Goal: Find contact information: Find contact information

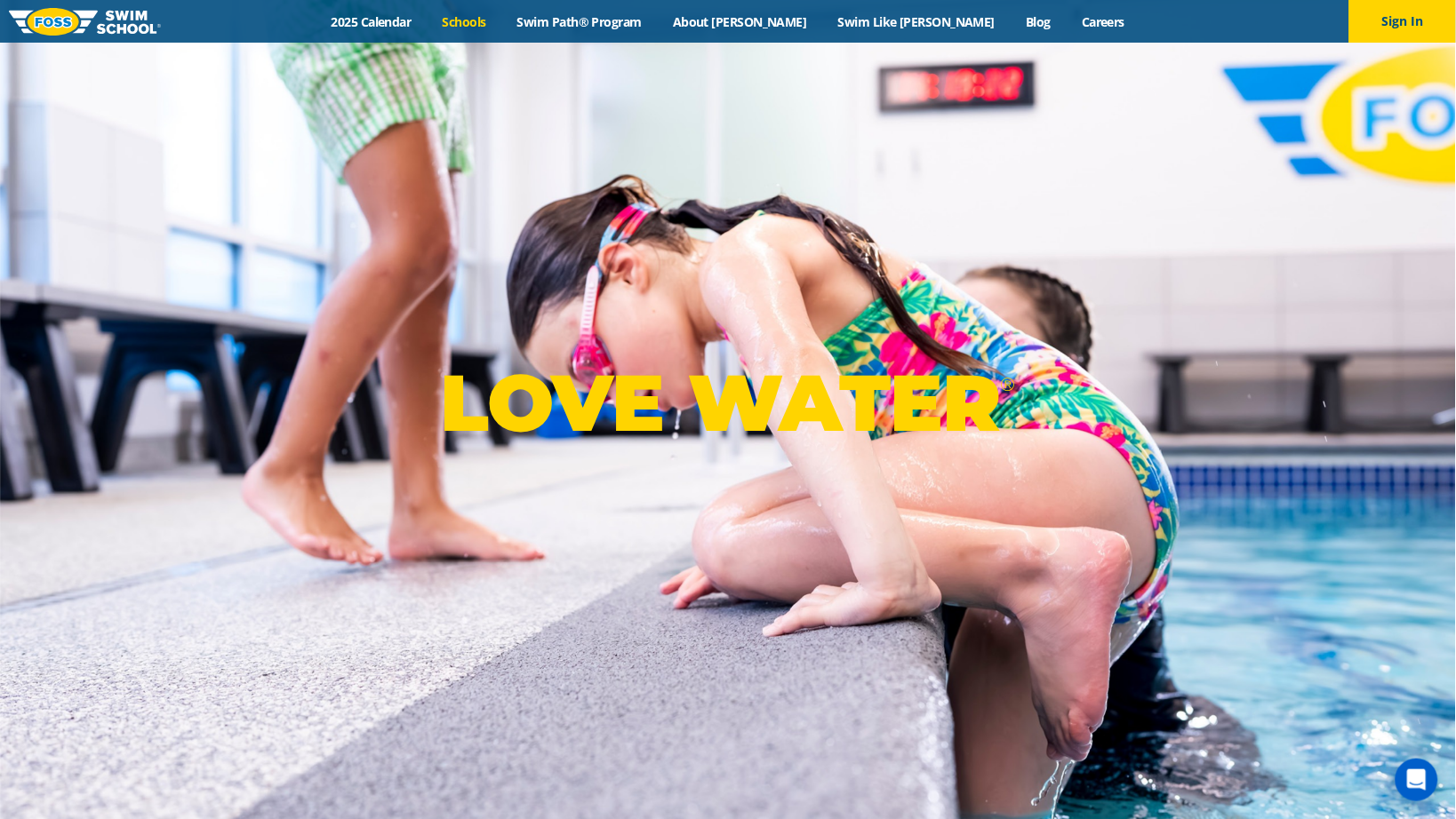
click at [501, 20] on link "Schools" at bounding box center [463, 21] width 75 height 17
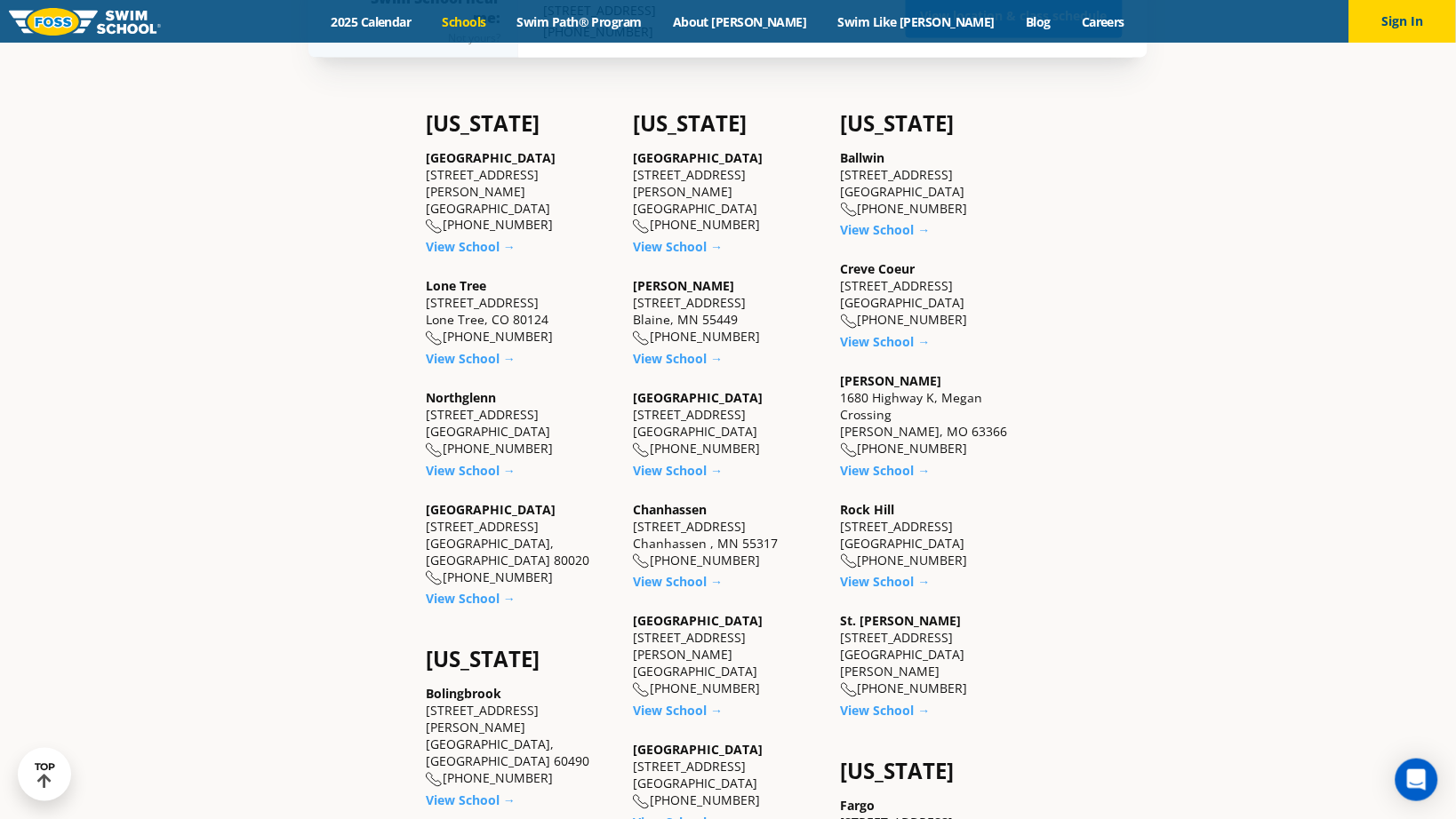
scroll to position [630, 0]
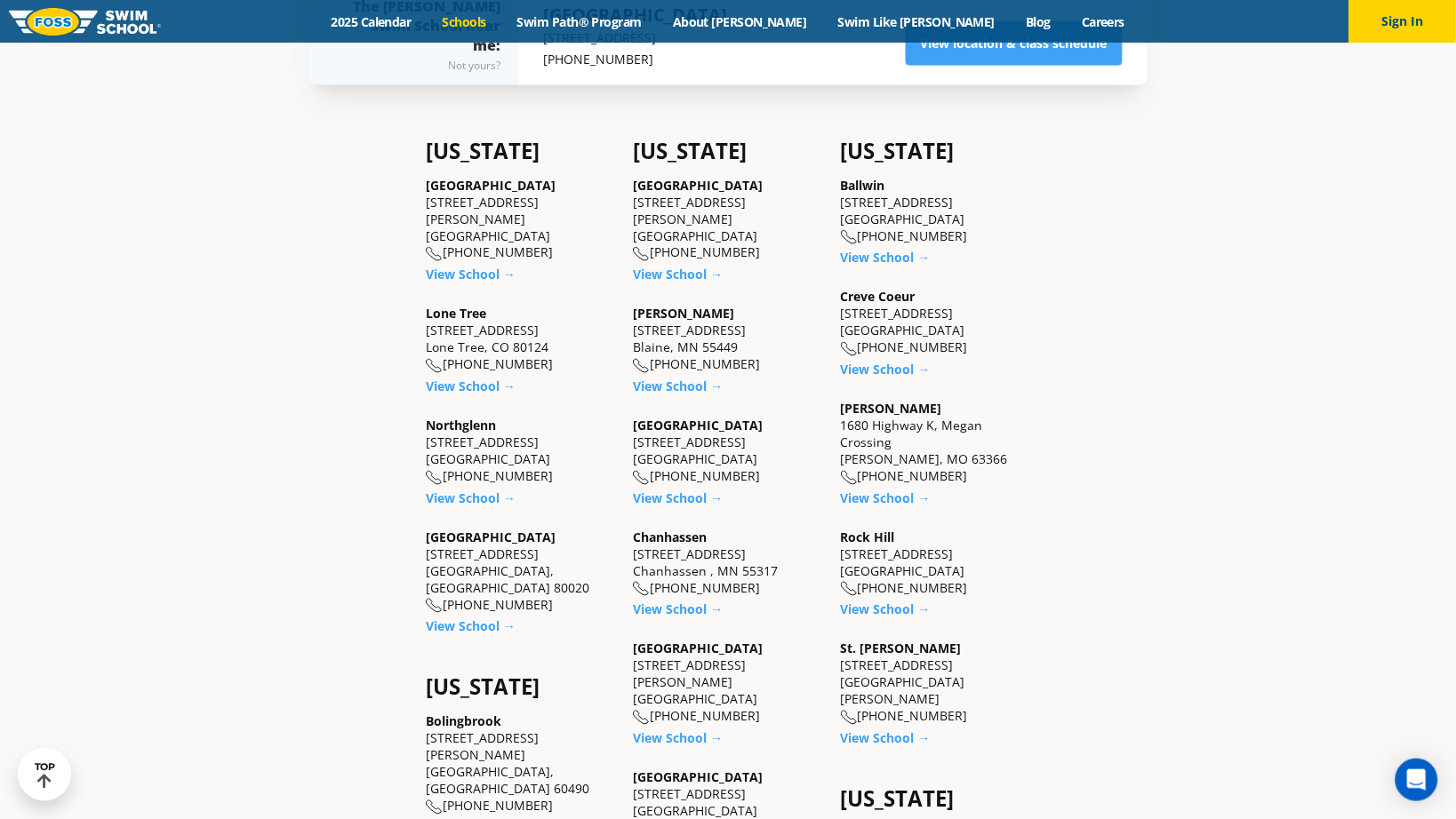
drag, startPoint x: 532, startPoint y: 210, endPoint x: 424, endPoint y: 202, distance: 108.3
click at [425, 202] on div "Castle Rock 5650 Allen Way, Suite 112 Castle Rock, CO 80108 (983) 203-1440" at bounding box center [520, 220] width 190 height 86
copy div "5650 Allen Way, Suite 112 Castle Rock, CO 80108"
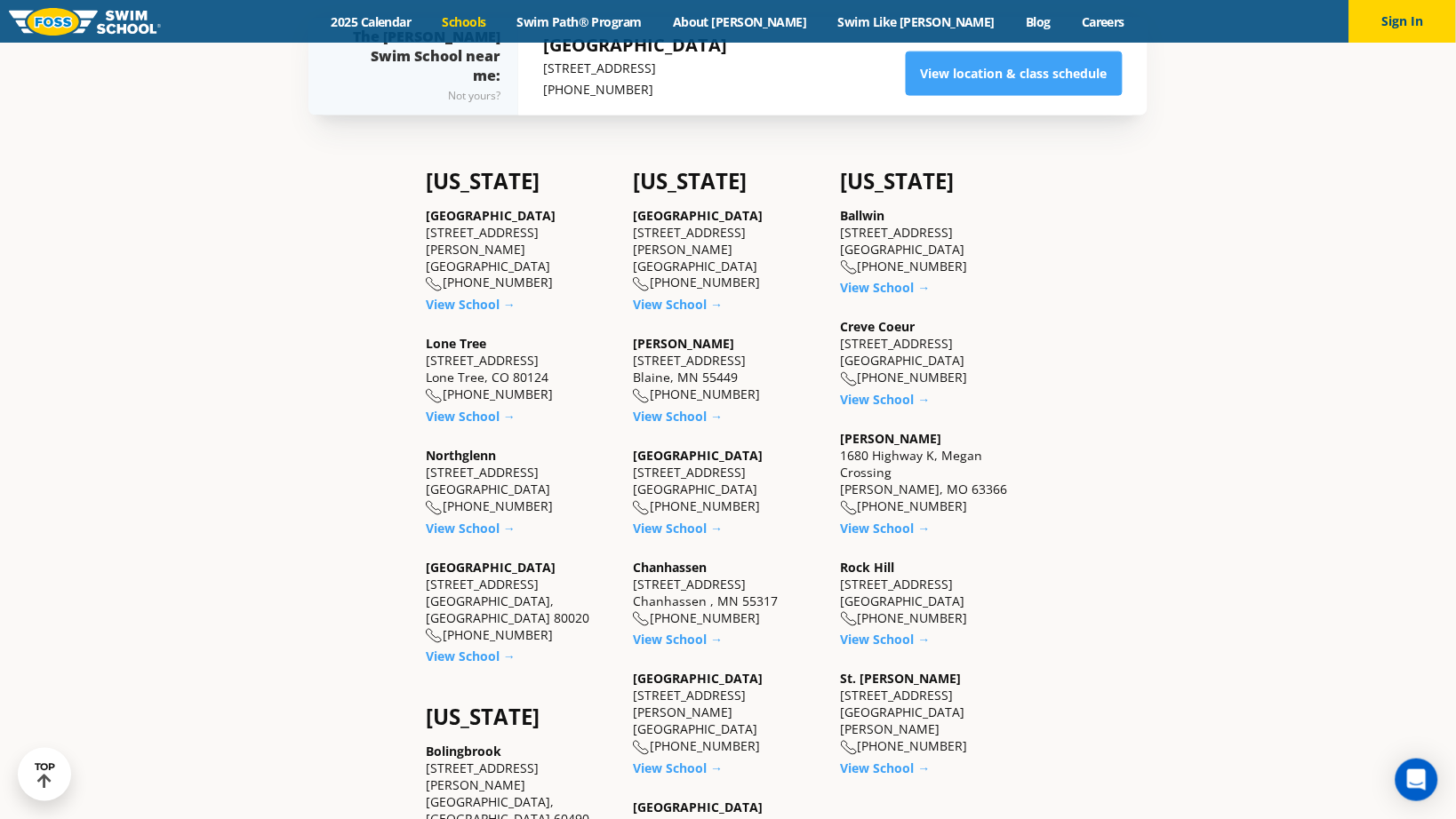
scroll to position [605, 0]
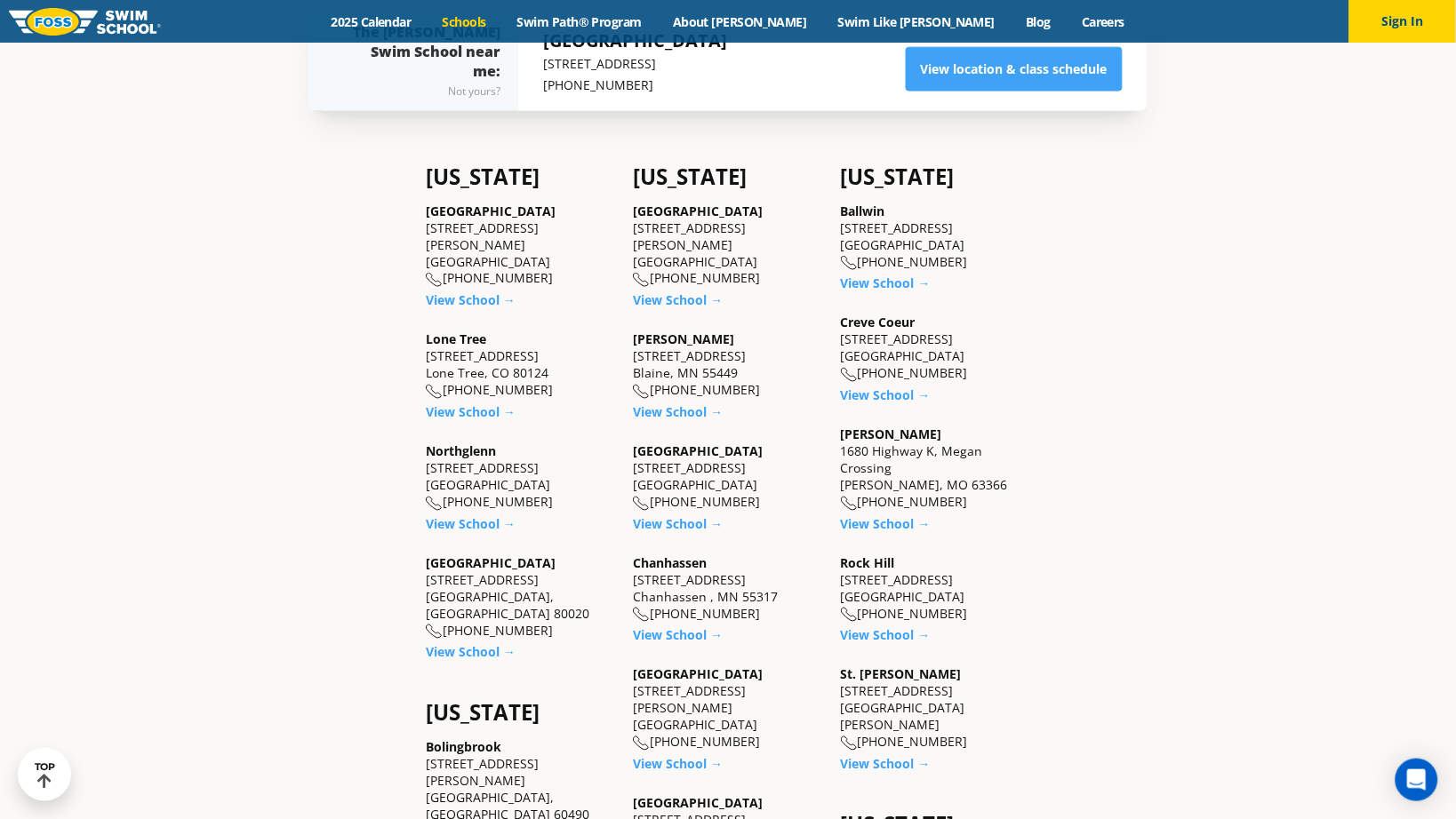
click at [532, 345] on div "Lone Tree 8455 Yosemite St. Lone Tree, CO 80124 (983) 203-1310" at bounding box center [520, 366] width 190 height 68
drag, startPoint x: 556, startPoint y: 363, endPoint x: 428, endPoint y: 346, distance: 129.1
click at [427, 346] on div "Lone Tree 8455 Yosemite St. Lone Tree, CO 80124 (983) 203-1310" at bounding box center [520, 366] width 190 height 68
click at [427, 345] on div "Lone Tree 8455 Yosemite St. Lone Tree, CO 80124 (983) 203-1310" at bounding box center [520, 366] width 190 height 68
drag, startPoint x: 473, startPoint y: 337, endPoint x: 540, endPoint y: 337, distance: 67.0
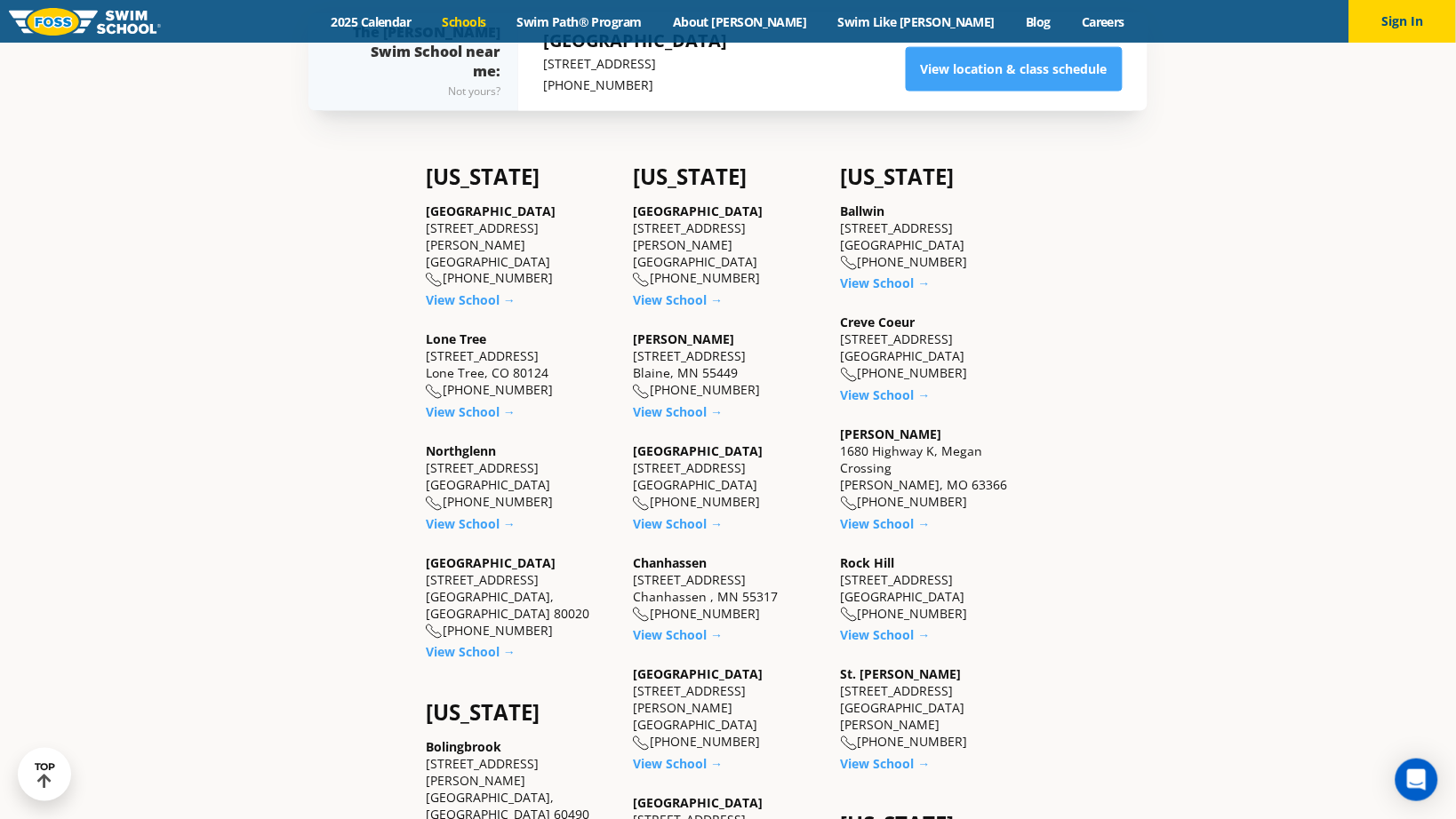
click at [540, 337] on div "Lone Tree 8455 Yosemite St. Lone Tree, CO 80124 (983) 203-1310" at bounding box center [520, 366] width 190 height 68
copy div "8455 Yosemite St."
drag, startPoint x: 482, startPoint y: 354, endPoint x: 24, endPoint y: 412, distance: 461.7
copy div "Lone Tree"
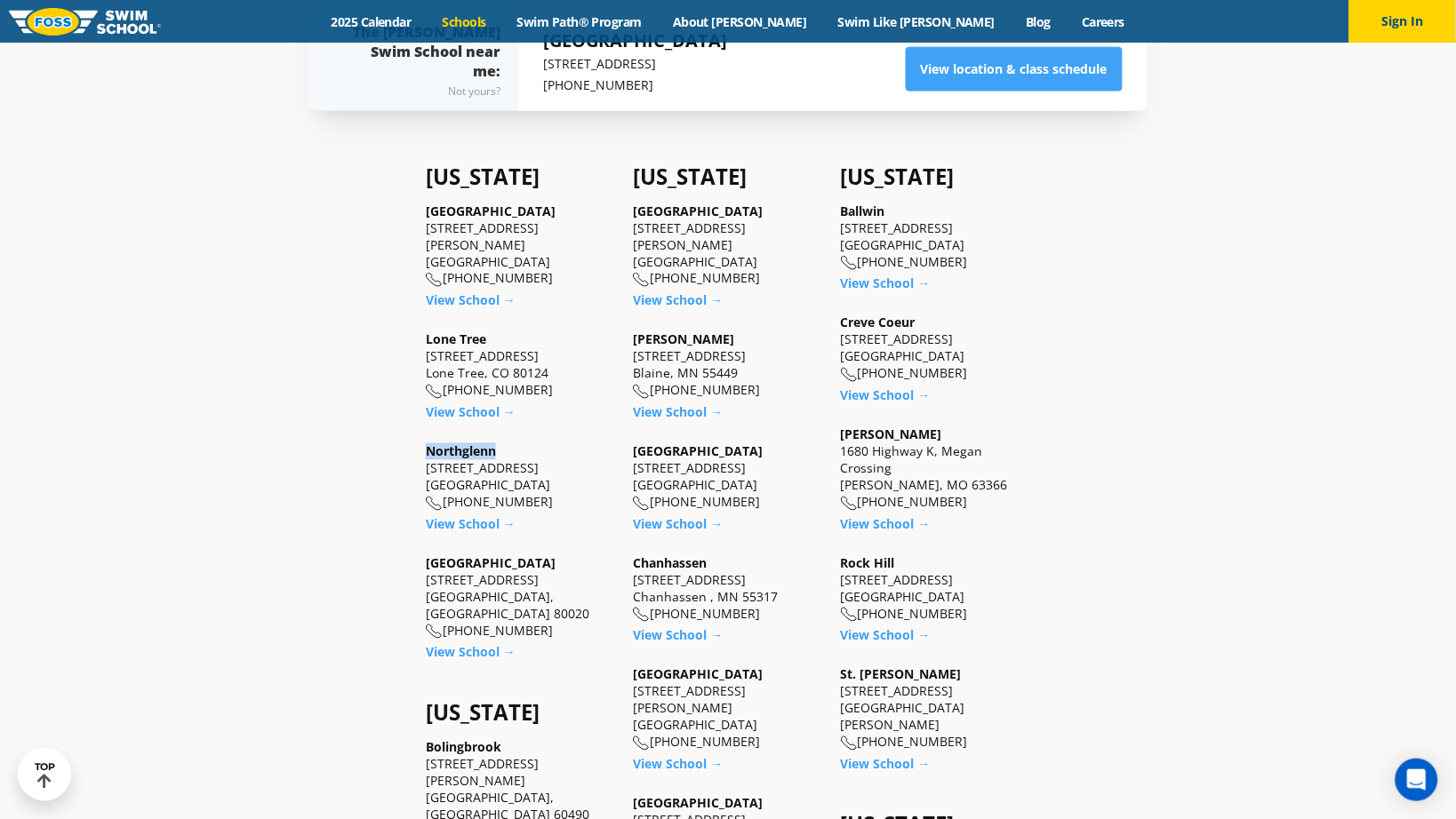
drag, startPoint x: 506, startPoint y: 445, endPoint x: 138, endPoint y: 476, distance: 369.3
copy div "450 E. 120th Ave., Suite A-1"
drag, startPoint x: 510, startPoint y: 559, endPoint x: 427, endPoint y: 564, distance: 83.2
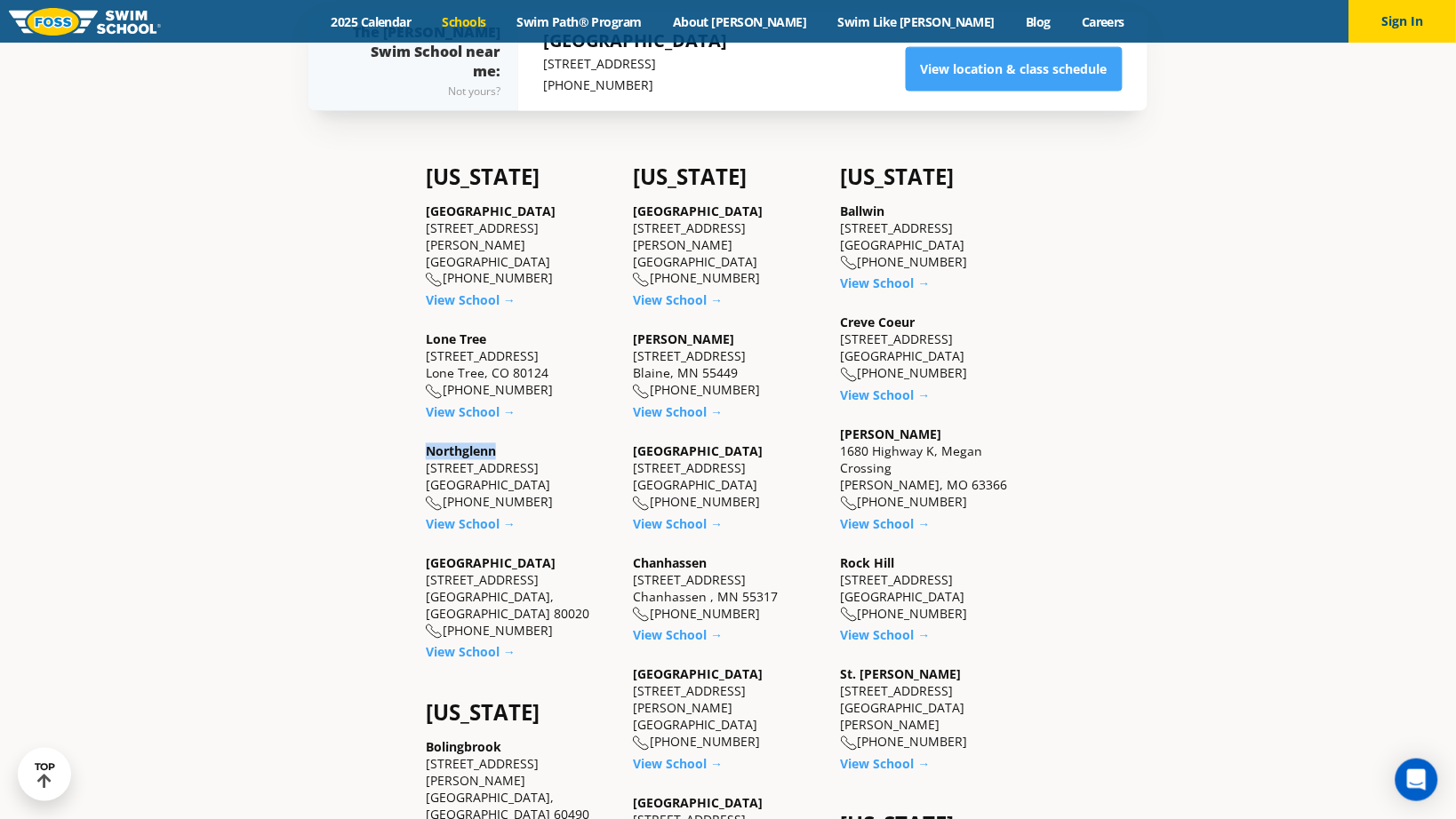
click at [427, 564] on div "Westminster 6815 W. 88th Avenue Westminster, CO 80020 (983) 203-0300" at bounding box center [520, 598] width 190 height 86
copy div "6815 W. 88th Avenue"
drag, startPoint x: 479, startPoint y: 257, endPoint x: 437, endPoint y: 262, distance: 42.3
click at [446, 257] on div "Castle Rock 5650 Allen Way, Suite 112 Castle Rock, CO 80108 (983) 203-1440" at bounding box center [520, 245] width 190 height 86
copy div "(983) 203-1440"
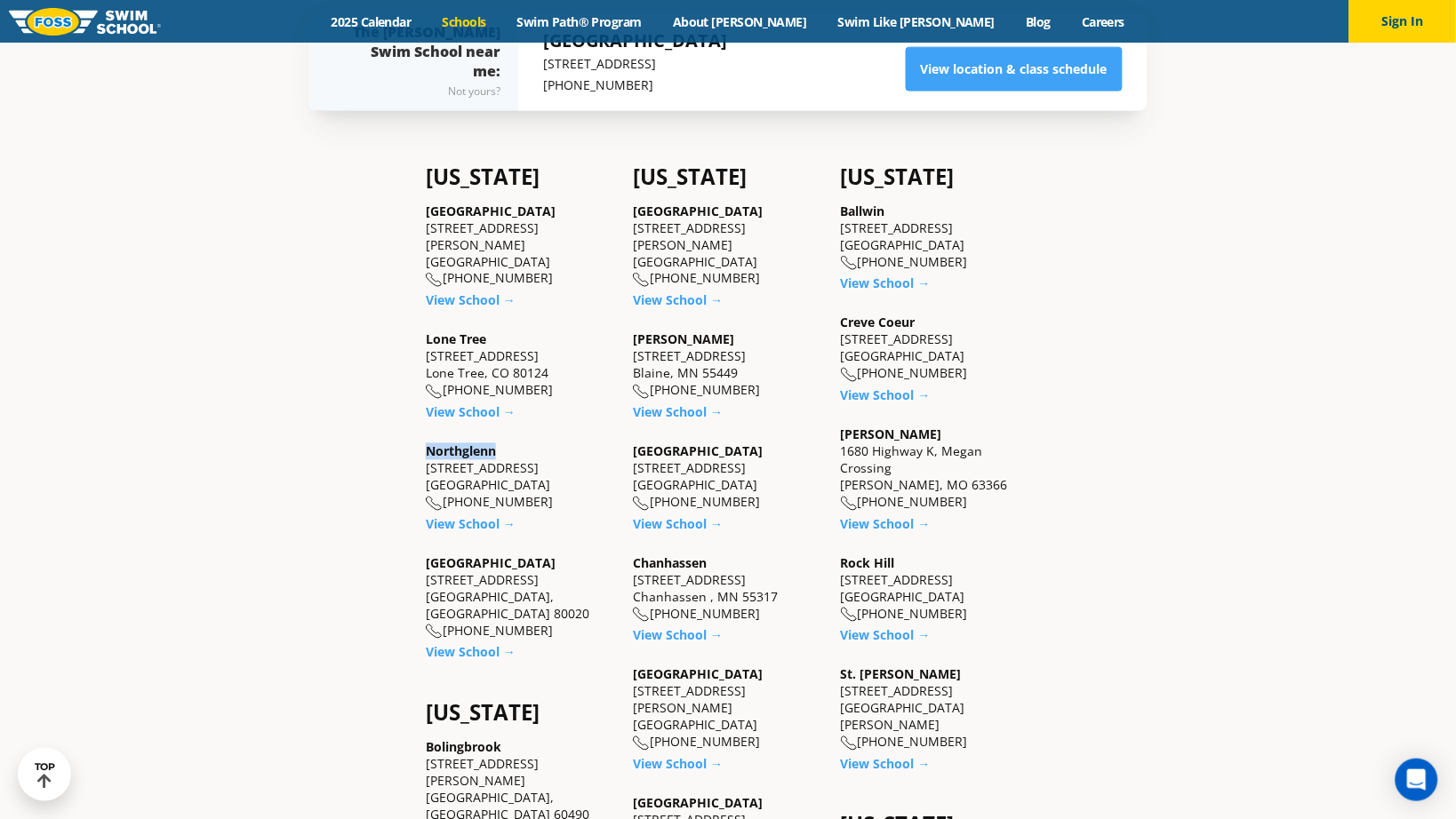
drag, startPoint x: 546, startPoint y: 370, endPoint x: 389, endPoint y: 395, distance: 159.0
click at [446, 372] on div "Lone Tree 8455 Yosemite St. Lone Tree, CO 80124 (983) 203-1310" at bounding box center [520, 366] width 190 height 68
copy div "(983) 203-1310"
drag, startPoint x: 524, startPoint y: 481, endPoint x: 456, endPoint y: 494, distance: 69.2
click at [448, 484] on div "Northglenn 450 E. 120th Ave., Suite A-1 Northglenn, CO 80233 (983) 203-1060" at bounding box center [520, 478] width 190 height 68
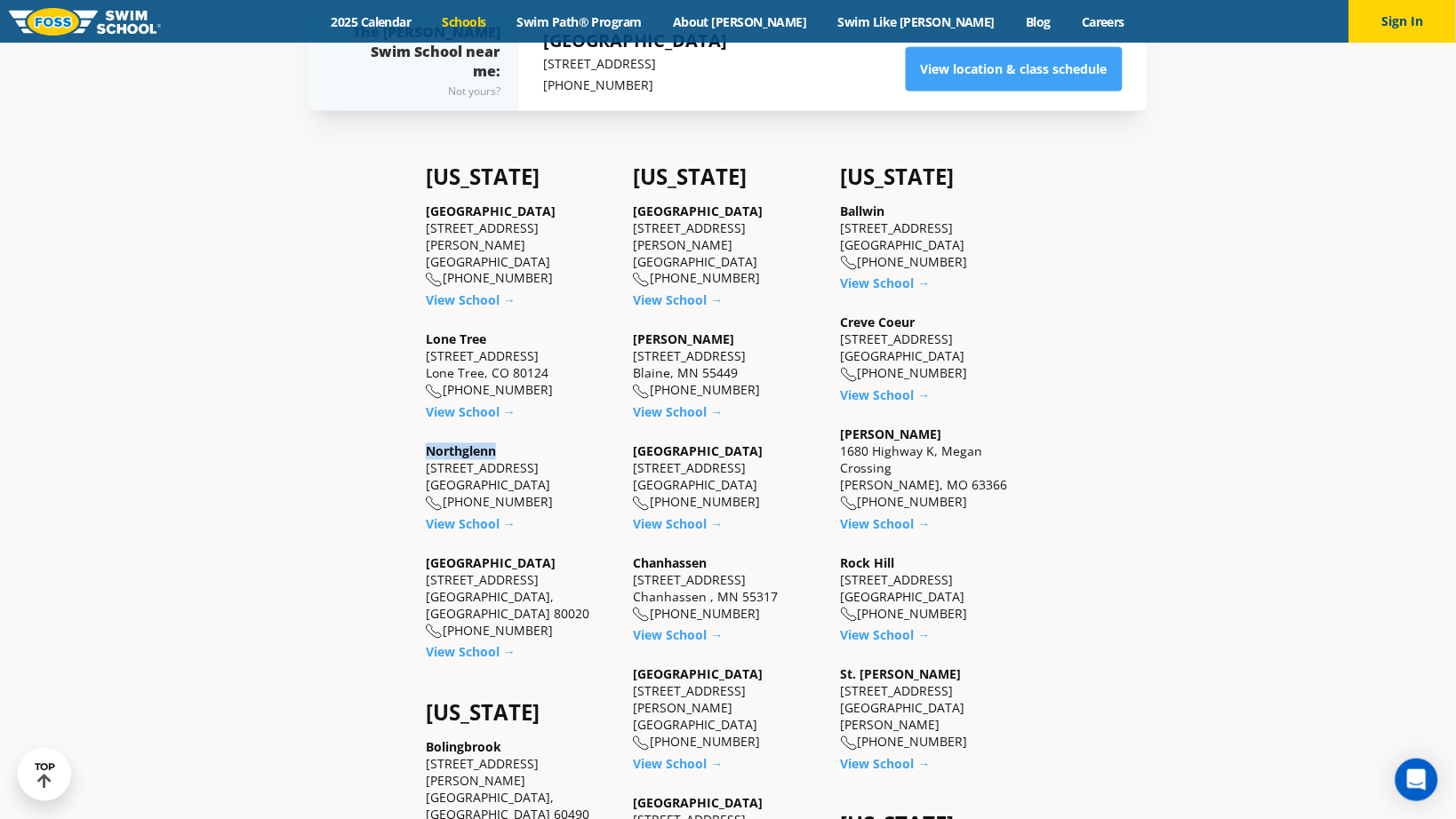
copy div "983) 203-1060"
drag, startPoint x: 518, startPoint y: 592, endPoint x: 449, endPoint y: 596, distance: 69.1
click at [446, 595] on div "Westminster 6815 W. 88th Avenue Westminster, CO 80020 (983) 203-0300" at bounding box center [520, 598] width 190 height 86
copy div "[PHONE_NUMBER]"
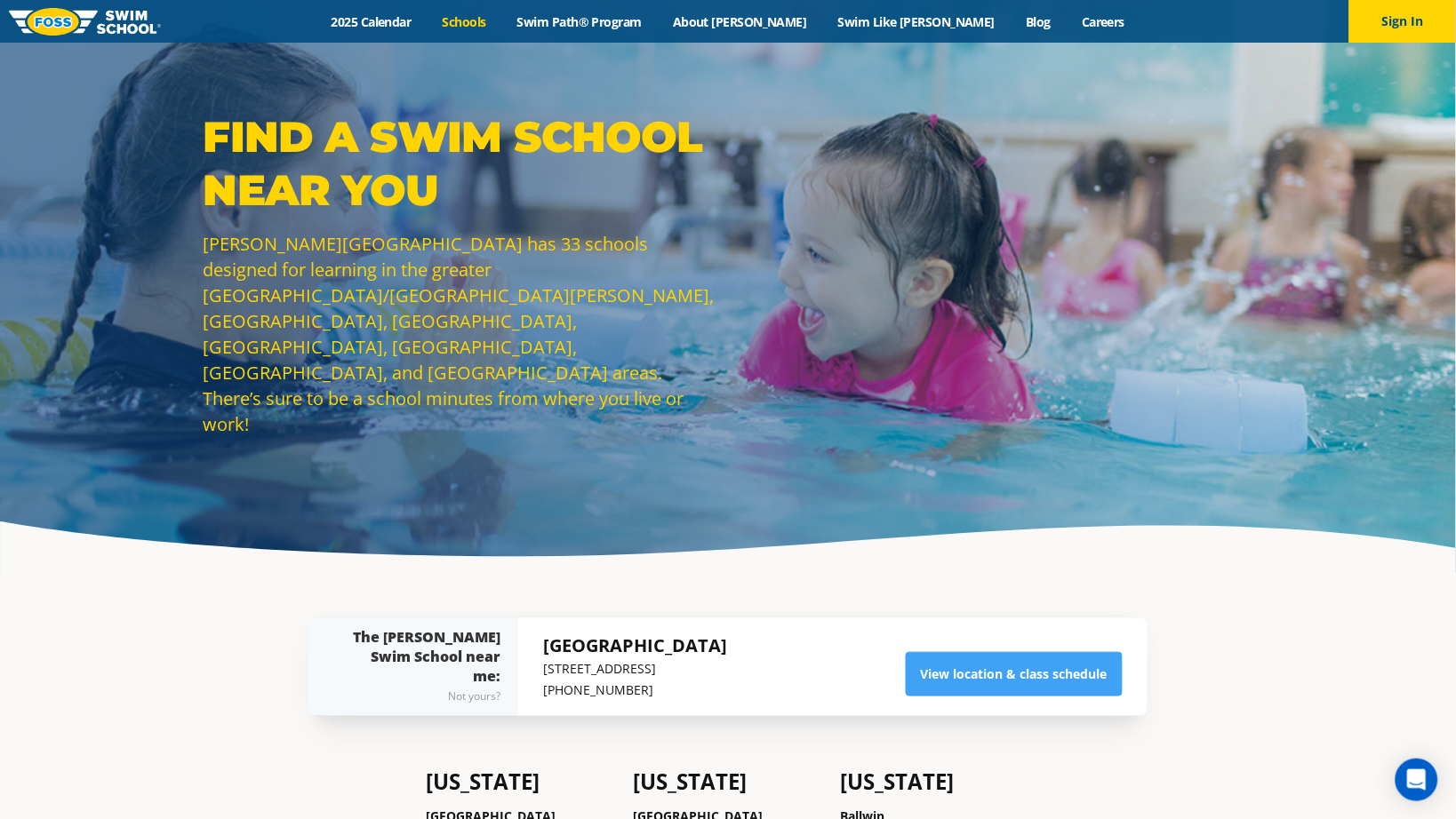
scroll to position [0, 0]
